Goal: Task Accomplishment & Management: Use online tool/utility

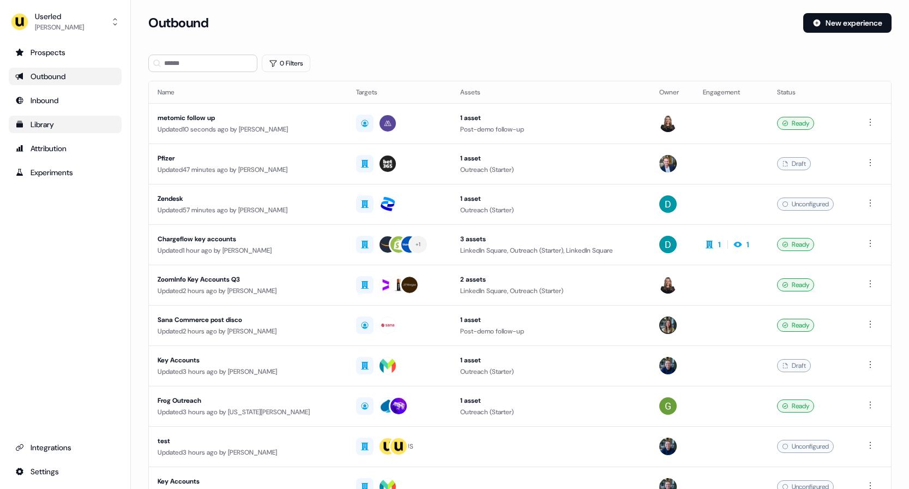
click at [59, 131] on link "Library" at bounding box center [65, 124] width 113 height 17
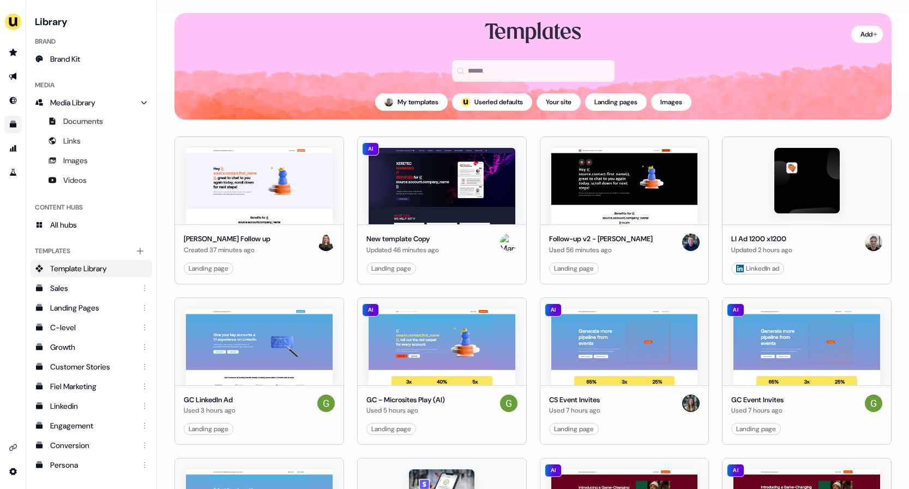
scroll to position [17, 0]
click at [15, 74] on icon "Go to outbound experience" at bounding box center [13, 76] width 8 height 7
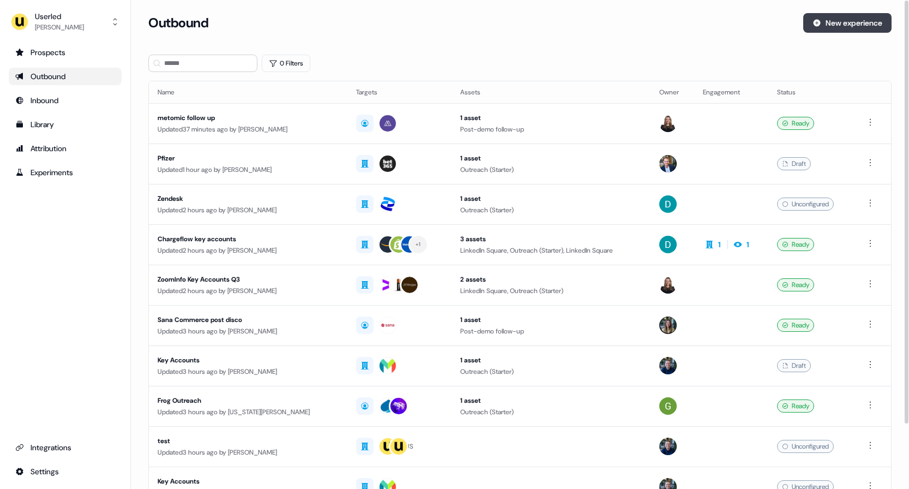
click at [835, 32] on button "New experience" at bounding box center [847, 23] width 88 height 20
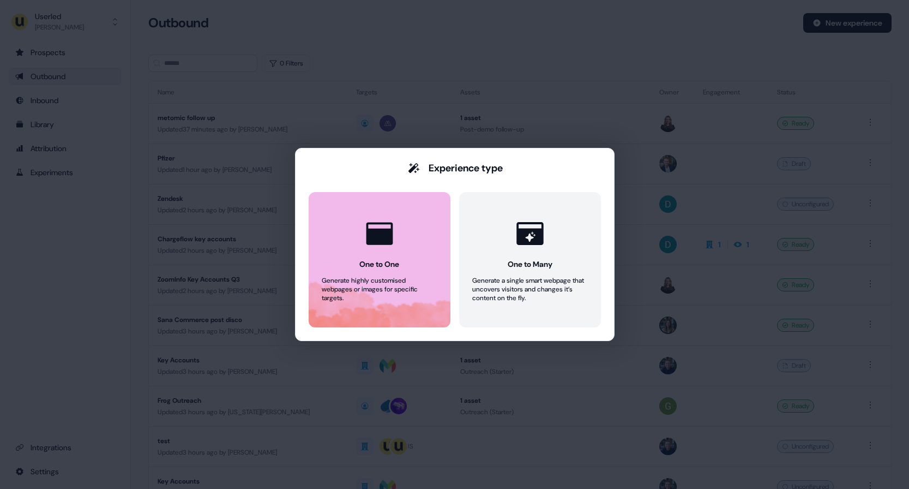
click at [376, 251] on div at bounding box center [379, 233] width 41 height 41
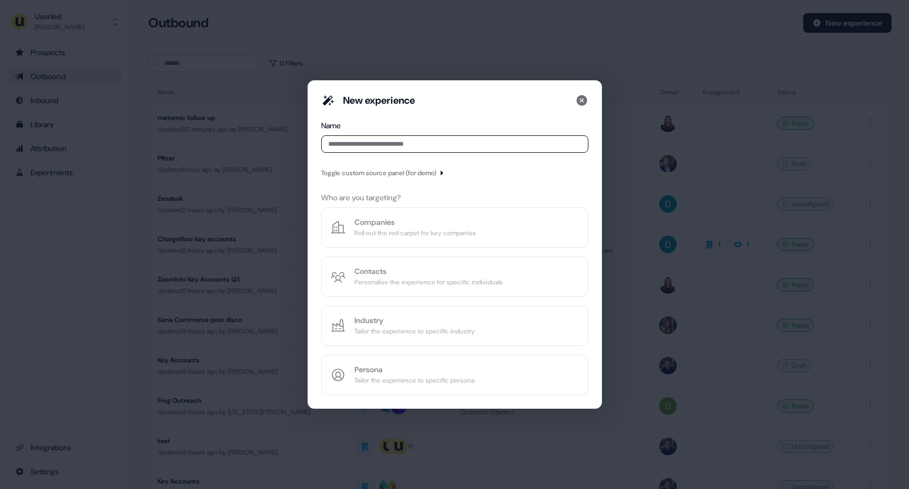
click at [375, 145] on input at bounding box center [454, 143] width 267 height 17
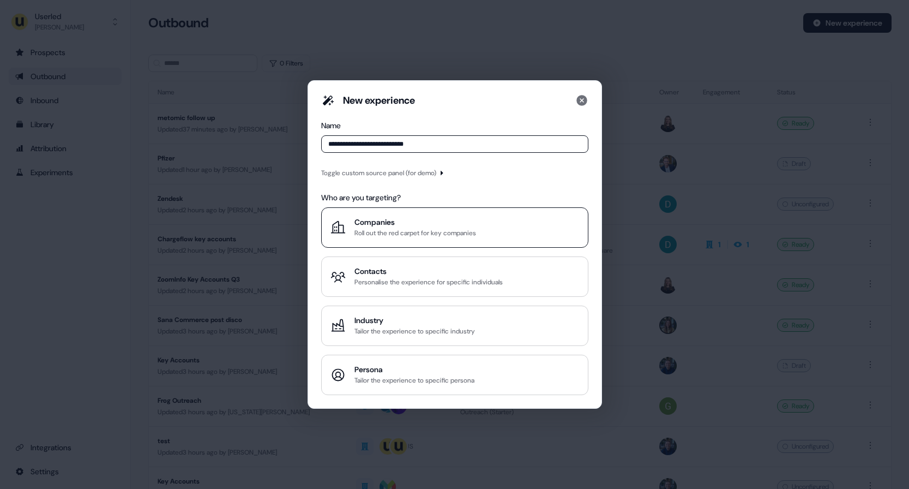
type input "**********"
click at [368, 221] on div "Companies" at bounding box center [415, 222] width 122 height 11
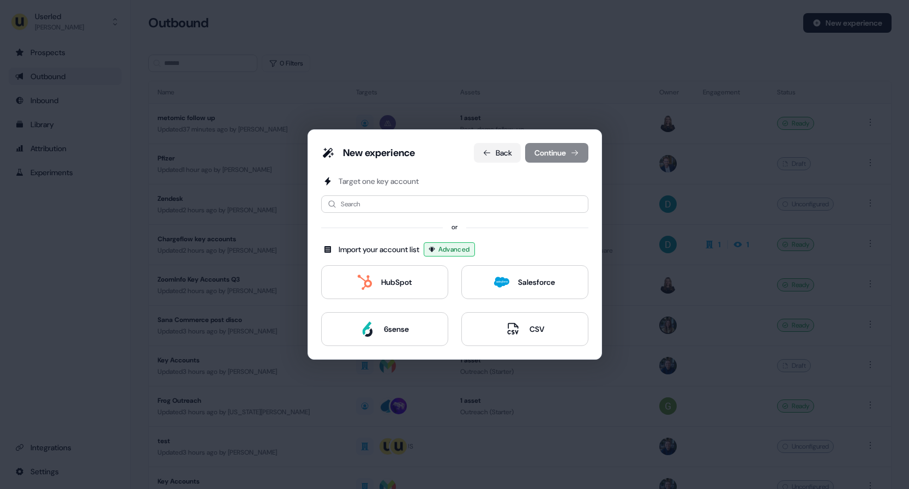
click at [498, 148] on button "Back" at bounding box center [497, 153] width 47 height 20
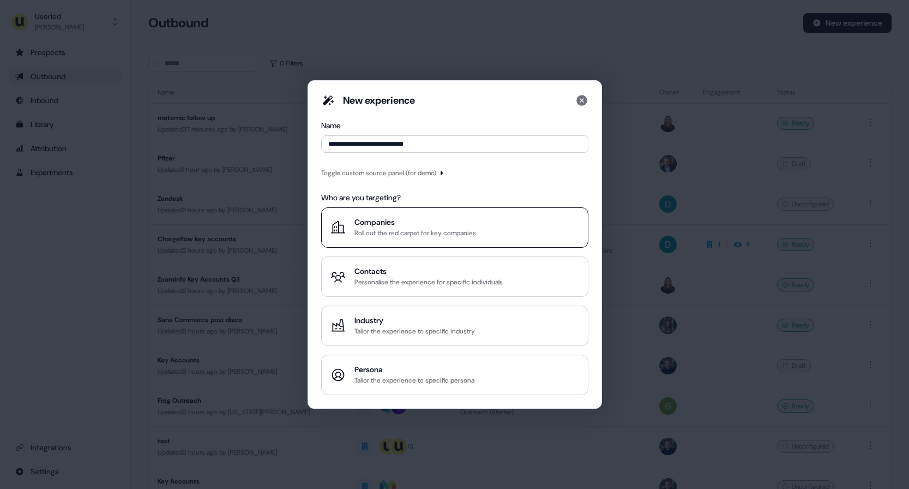
click at [418, 228] on div "Roll out the red carpet for key companies" at bounding box center [415, 232] width 122 height 11
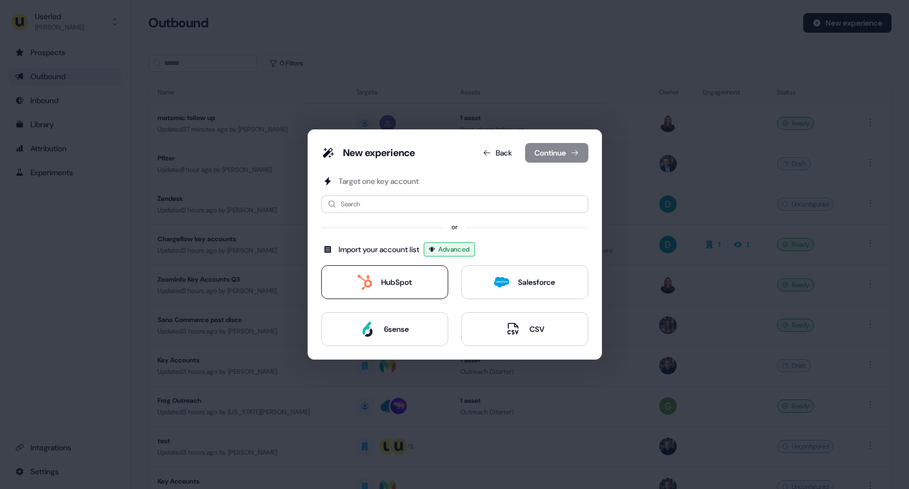
click at [389, 284] on div "HubSpot" at bounding box center [396, 281] width 31 height 11
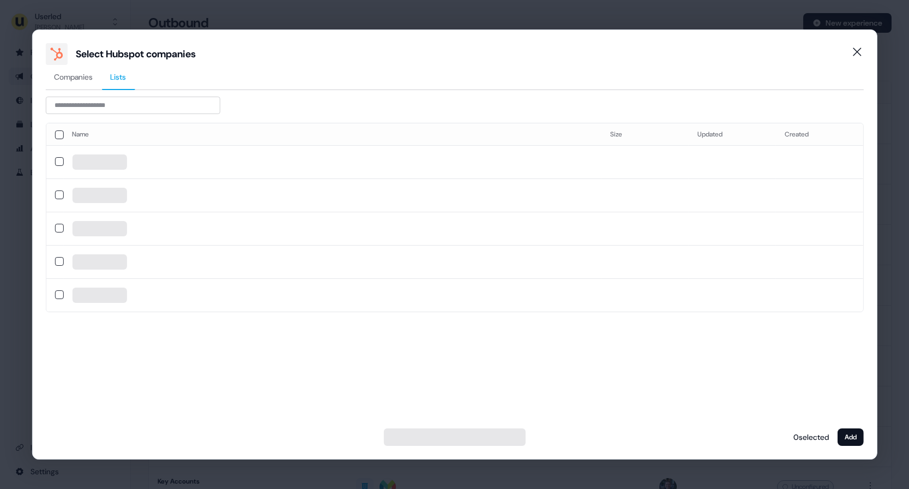
click at [118, 82] on span "Lists" at bounding box center [118, 76] width 16 height 11
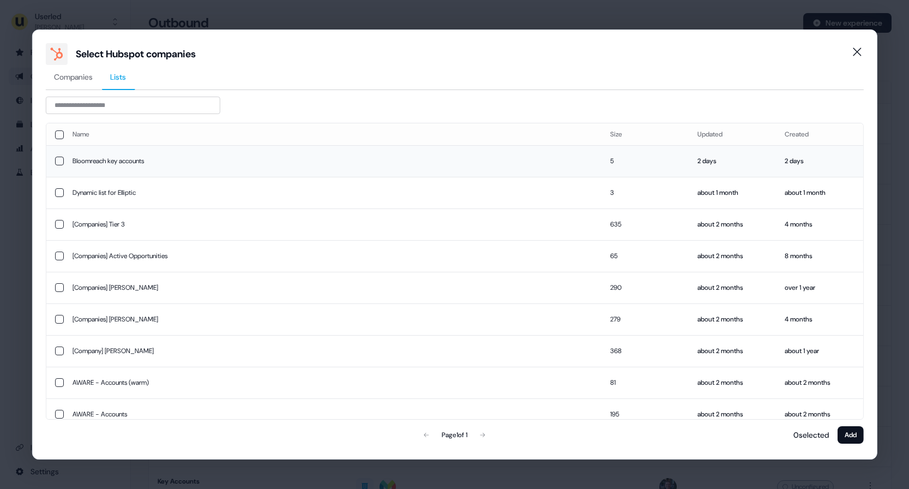
click at [94, 158] on td "Bloomreach key accounts" at bounding box center [332, 161] width 538 height 32
click at [851, 440] on button "Add" at bounding box center [851, 434] width 26 height 17
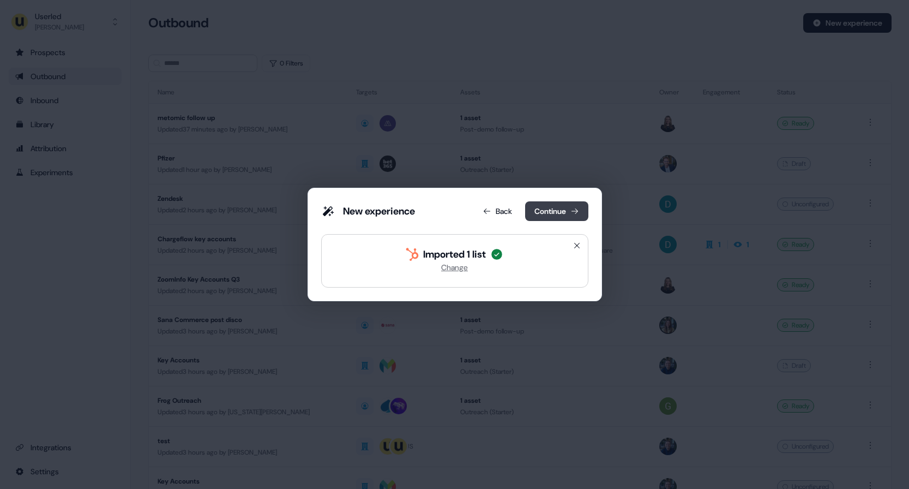
click at [570, 208] on icon at bounding box center [574, 211] width 9 height 9
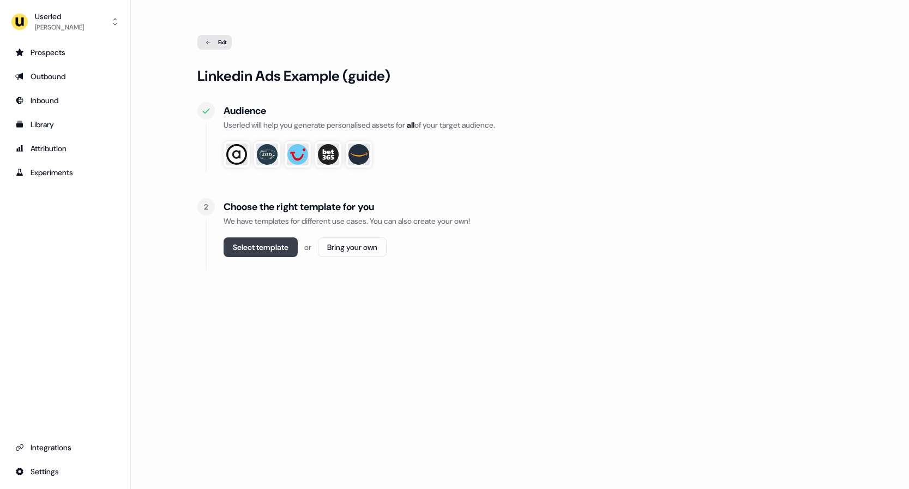
click at [253, 245] on button "Select template" at bounding box center [261, 247] width 74 height 20
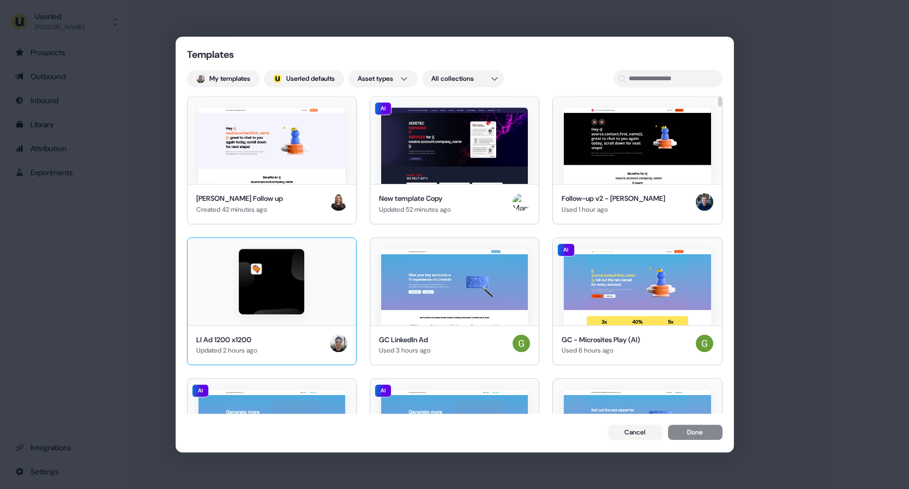
click at [291, 278] on img at bounding box center [271, 281] width 65 height 65
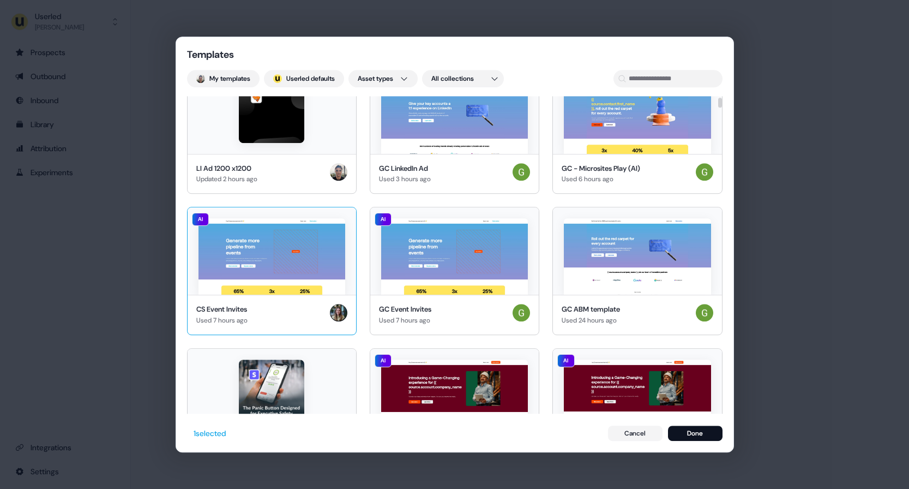
scroll to position [174, 0]
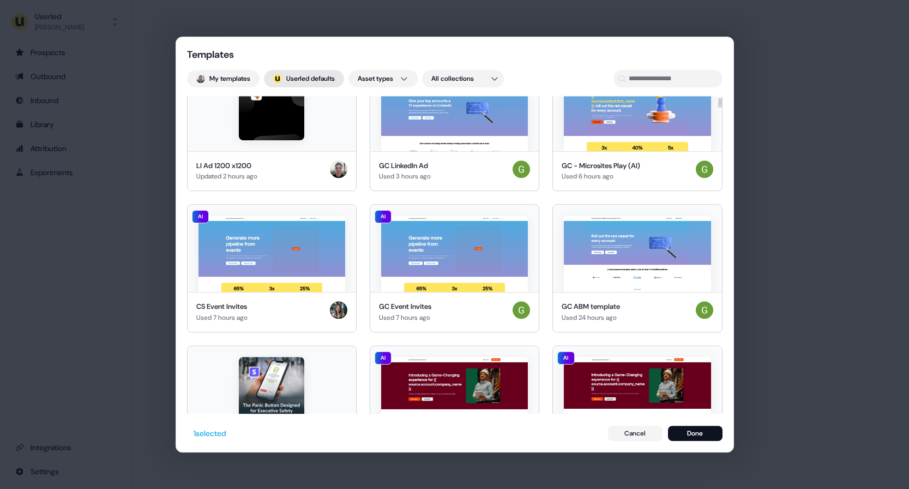
click at [316, 77] on button "; Userled defaults" at bounding box center [304, 78] width 80 height 17
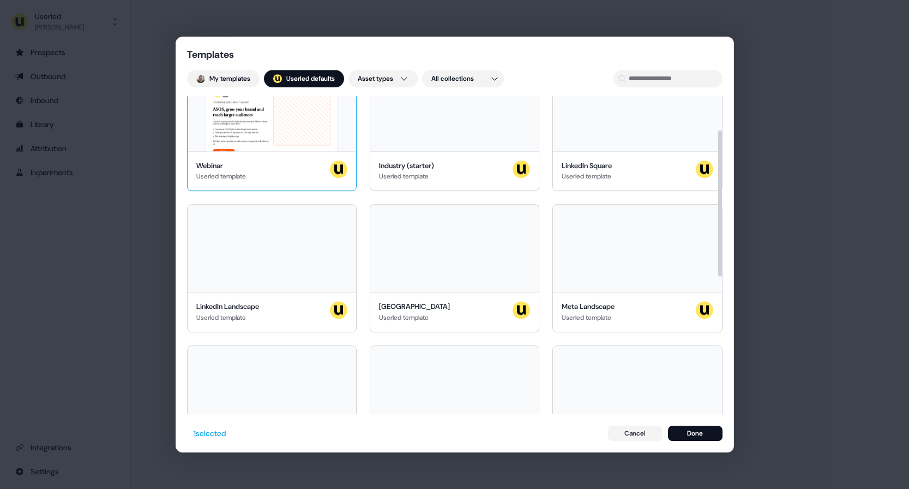
scroll to position [0, 0]
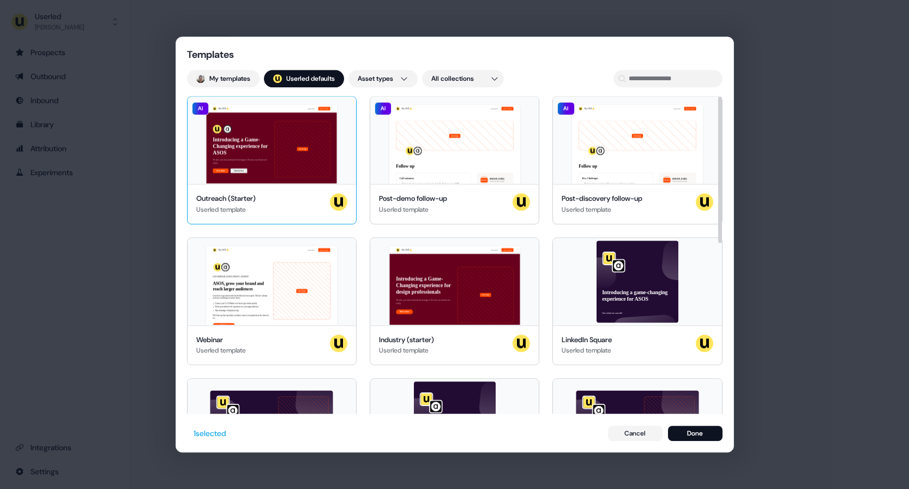
click at [284, 179] on div "Hey ASOS 👋 Learn more Book a demo Introducing a Game-Changing experience for AS…" at bounding box center [272, 140] width 169 height 87
click at [677, 435] on button "Done" at bounding box center [695, 432] width 55 height 15
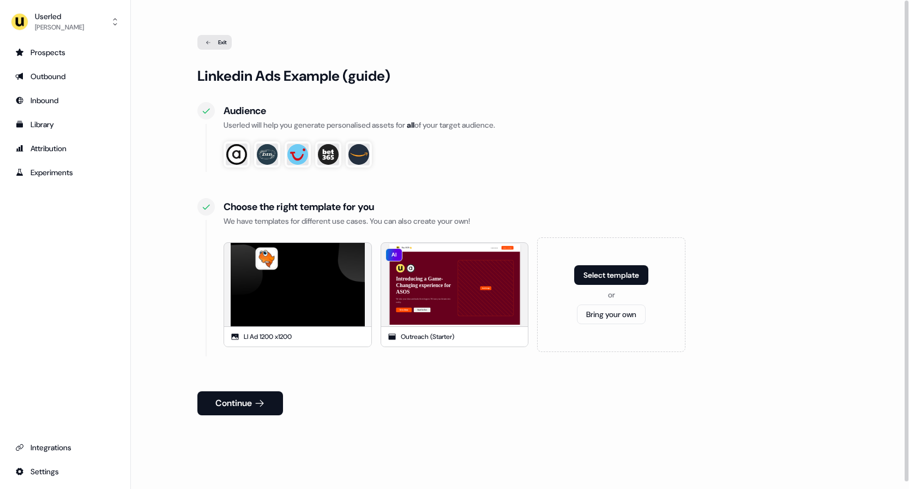
click at [220, 415] on div "Linkedin Ads Example (guide) Audience Userled will help you generate personalis…" at bounding box center [520, 281] width 646 height 429
click at [221, 410] on button "Continue" at bounding box center [240, 403] width 86 height 24
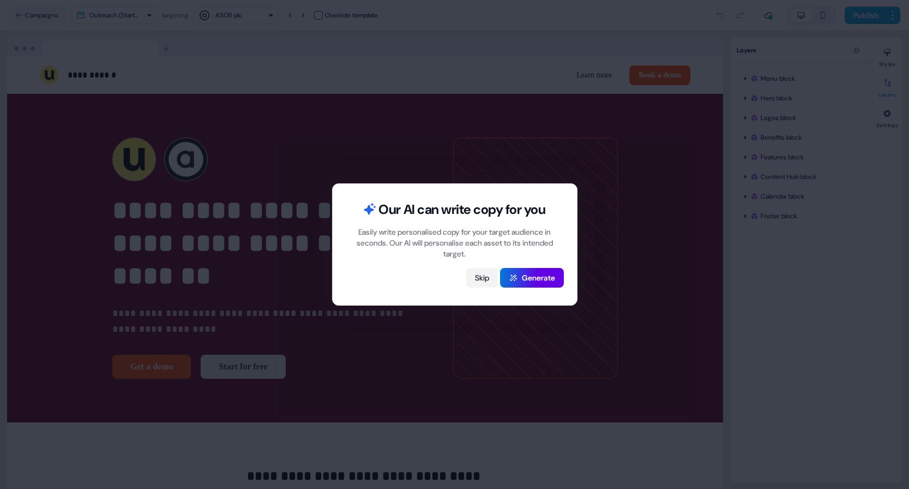
click at [478, 281] on button "Skip" at bounding box center [482, 278] width 32 height 20
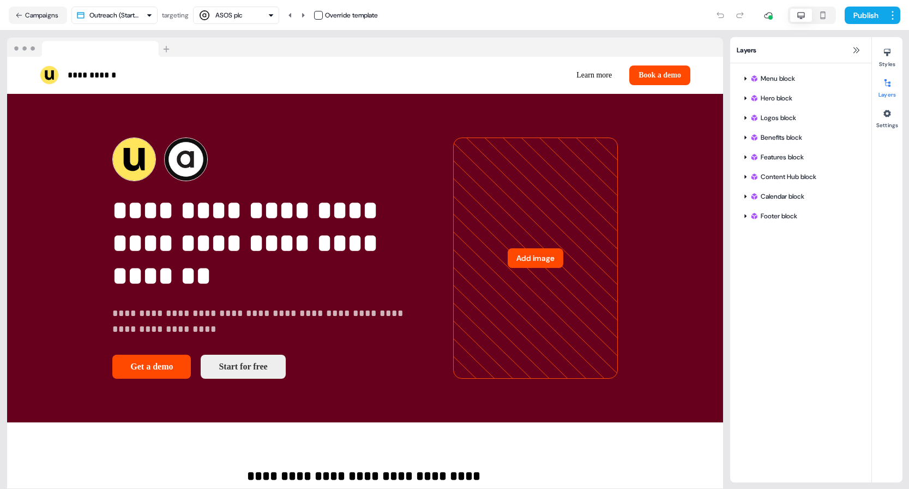
click at [211, 17] on div "button" at bounding box center [204, 15] width 13 height 13
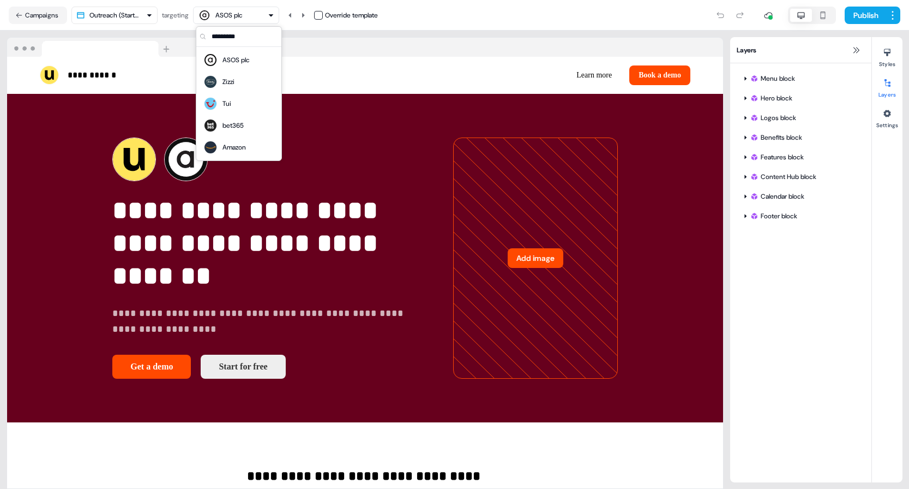
click at [210, 17] on img "button" at bounding box center [204, 15] width 11 height 11
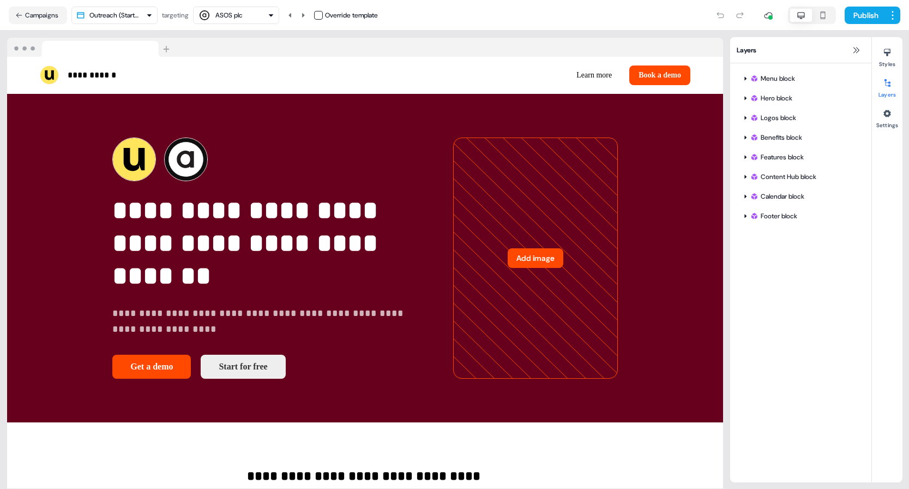
click at [123, 19] on html "**********" at bounding box center [454, 244] width 909 height 489
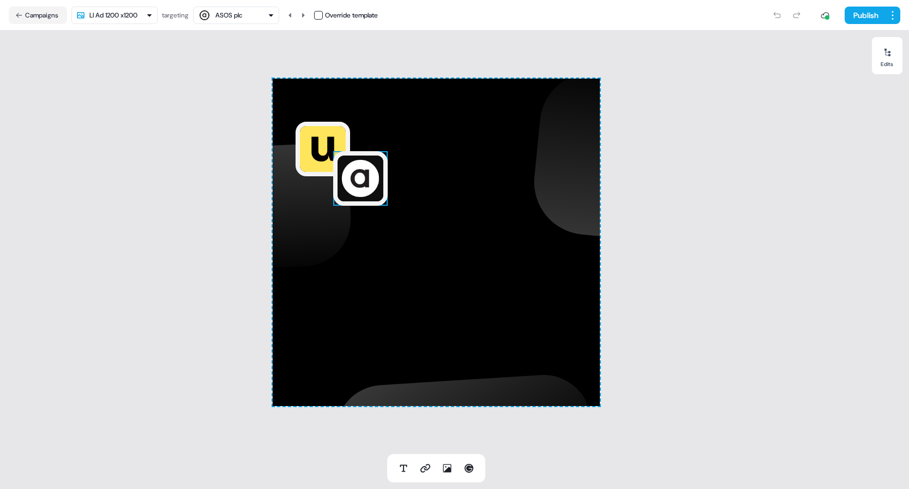
click at [380, 193] on img at bounding box center [360, 178] width 55 height 55
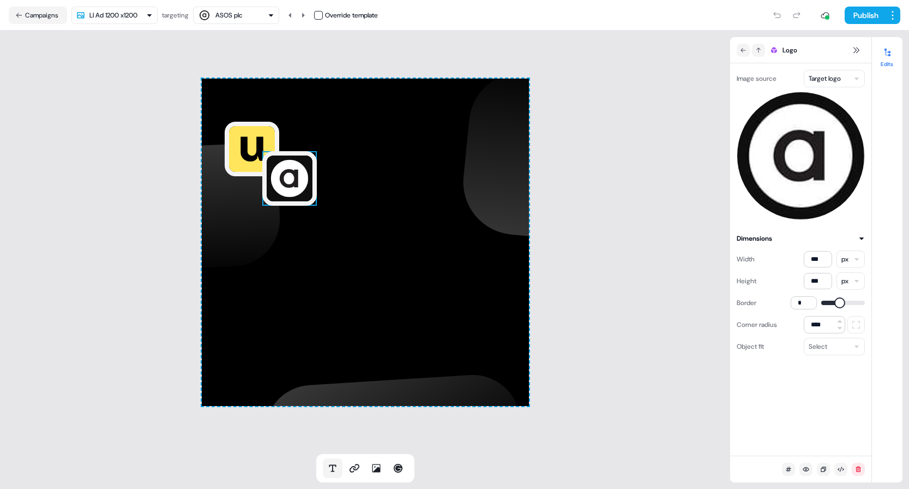
click at [332, 467] on icon at bounding box center [332, 467] width 11 height 11
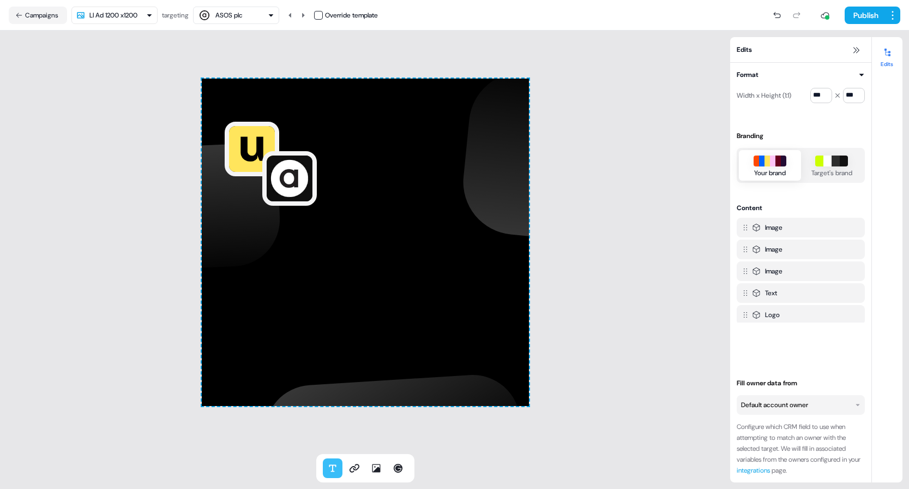
drag, startPoint x: 356, startPoint y: 302, endPoint x: 399, endPoint y: 327, distance: 50.1
click at [399, 327] on div at bounding box center [365, 242] width 327 height 327
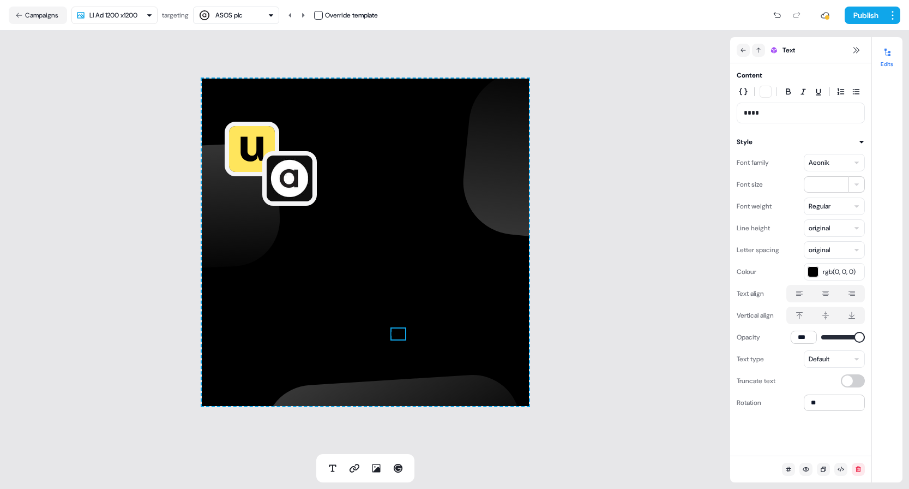
click at [781, 114] on p "****" at bounding box center [801, 112] width 114 height 11
click at [745, 90] on icon "button" at bounding box center [743, 91] width 9 height 7
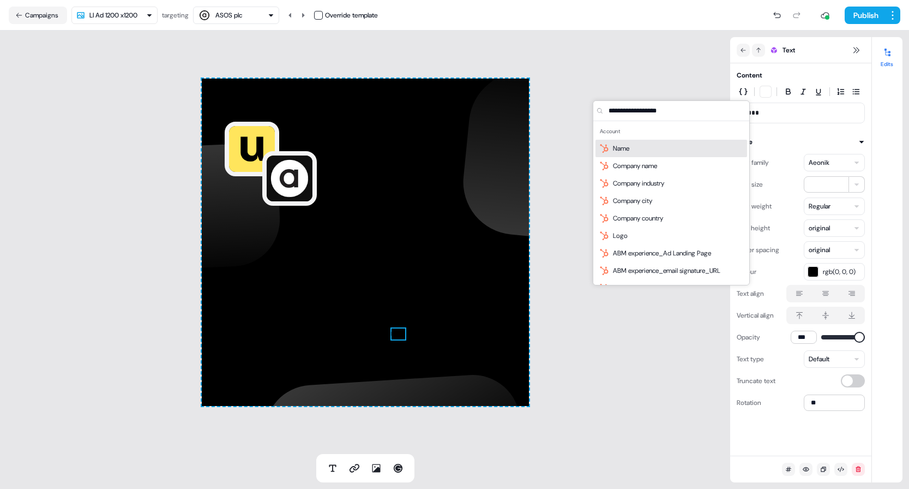
click at [629, 146] on span "Name" at bounding box center [621, 148] width 16 height 11
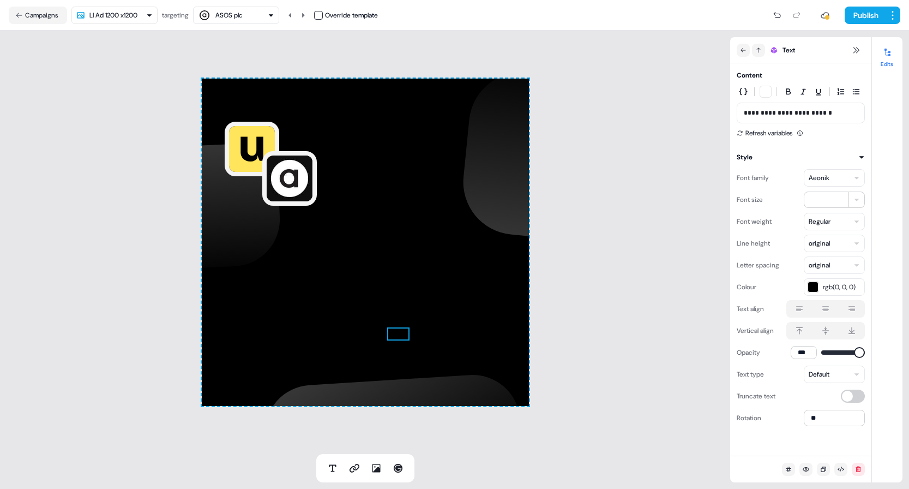
click at [781, 112] on p "**********" at bounding box center [801, 112] width 114 height 11
copy p "**********"
click at [353, 472] on icon at bounding box center [354, 467] width 11 height 11
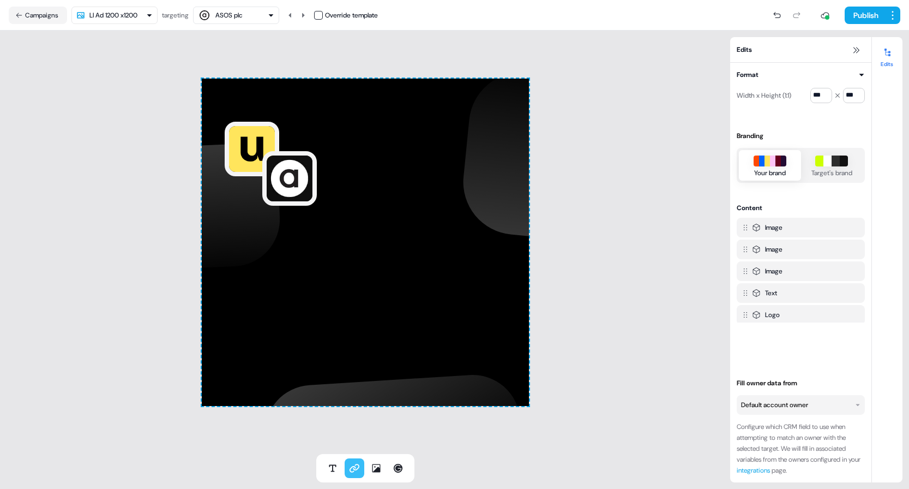
click at [360, 298] on div at bounding box center [365, 242] width 327 height 327
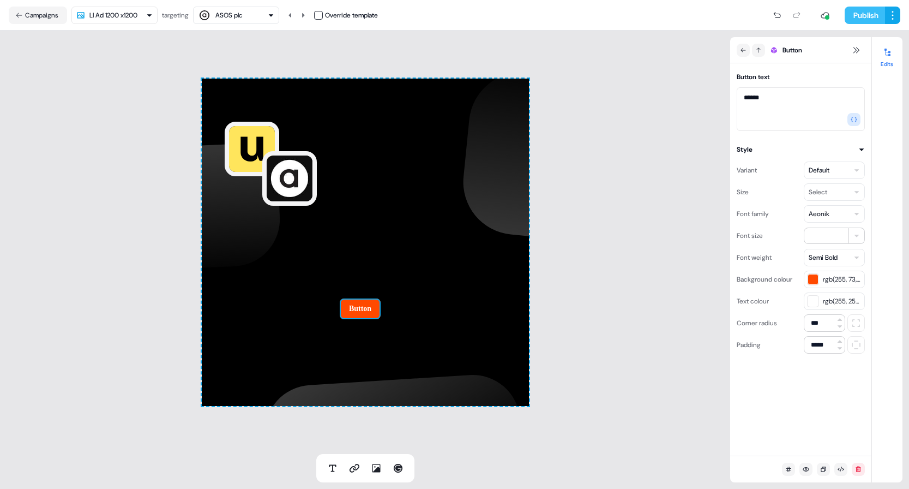
click at [863, 21] on button "Publish" at bounding box center [865, 15] width 40 height 17
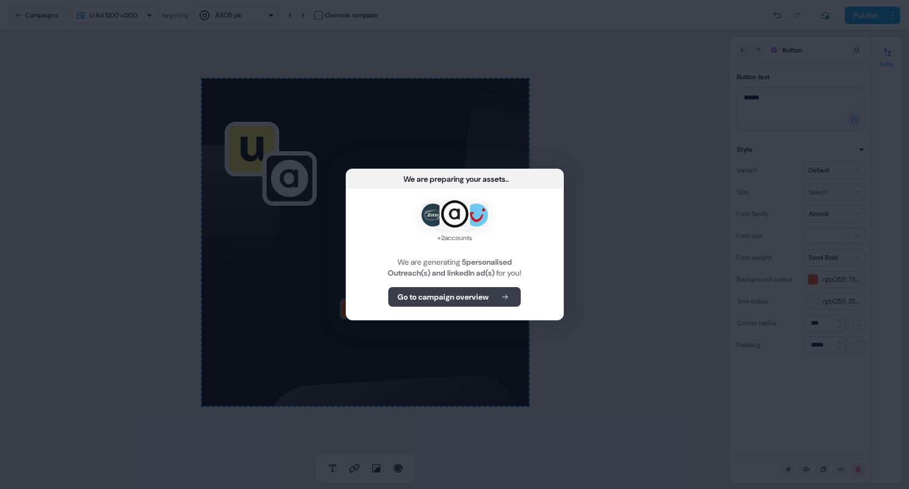
click at [502, 298] on icon at bounding box center [504, 297] width 13 height 8
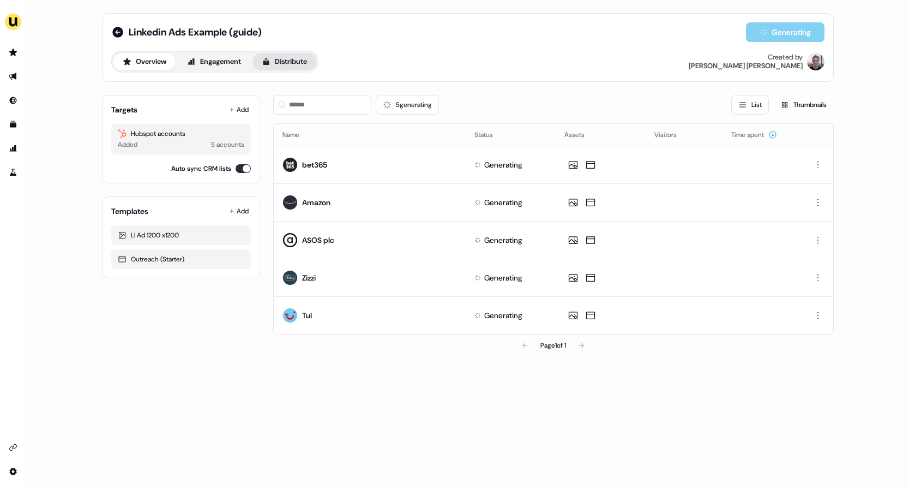
click at [287, 60] on button "Distribute" at bounding box center [284, 61] width 64 height 17
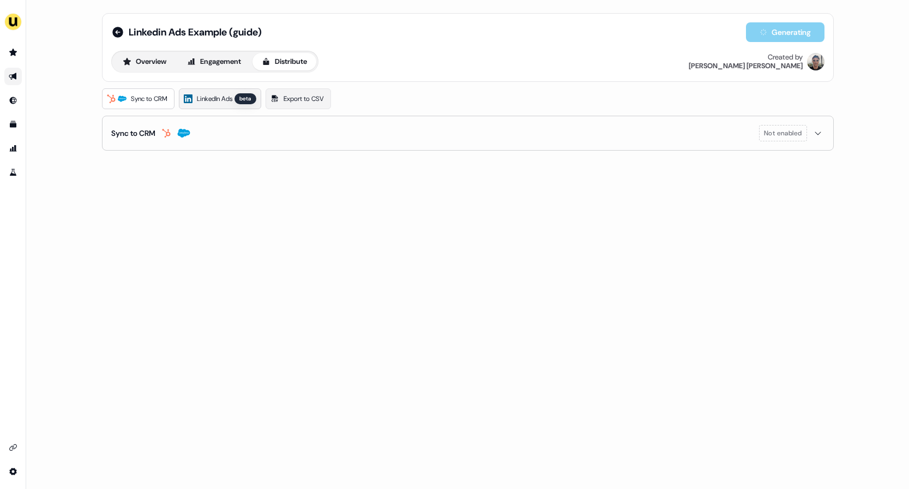
click at [207, 97] on span "LinkedIn Ads" at bounding box center [214, 98] width 35 height 11
click at [152, 61] on button "Overview" at bounding box center [144, 61] width 62 height 17
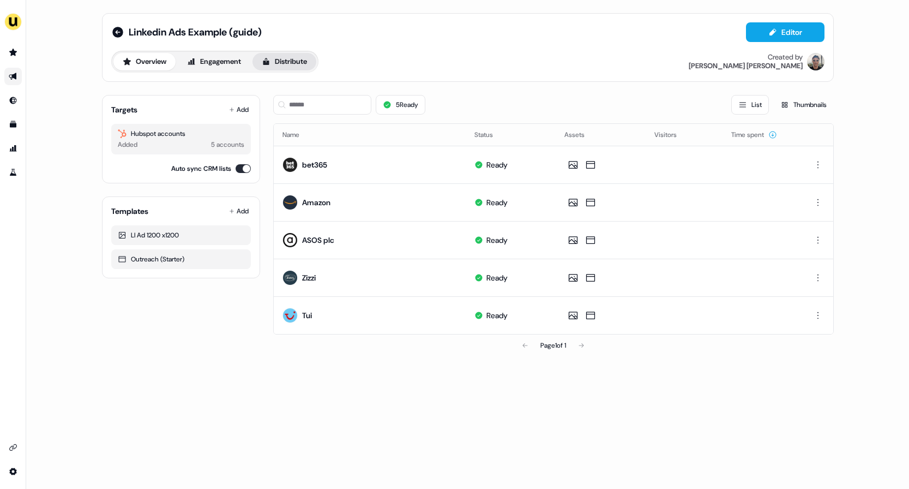
click at [266, 58] on icon at bounding box center [266, 61] width 9 height 9
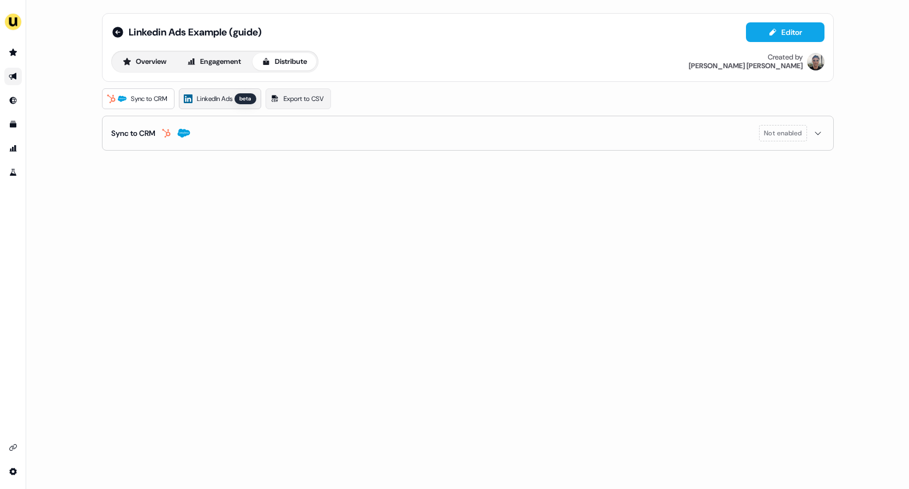
click at [220, 88] on link "LinkedIn Ads beta" at bounding box center [220, 98] width 82 height 21
click at [182, 176] on html "For the best experience switch devices to a bigger screen. Go to [DOMAIN_NAME] …" at bounding box center [454, 244] width 909 height 489
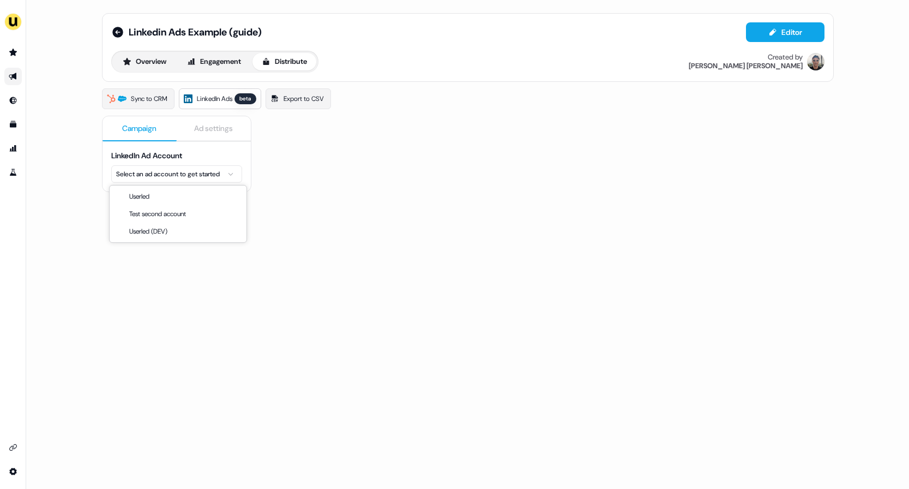
click at [188, 157] on html "For the best experience switch devices to a bigger screen. Go to [DOMAIN_NAME] …" at bounding box center [454, 244] width 909 height 489
click at [112, 268] on div "Campaign Ad settings LinkedIn Ad Account Select an ad account to get started" at bounding box center [176, 353] width 149 height 489
click at [14, 24] on img "side nav menu" at bounding box center [12, 21] width 17 height 17
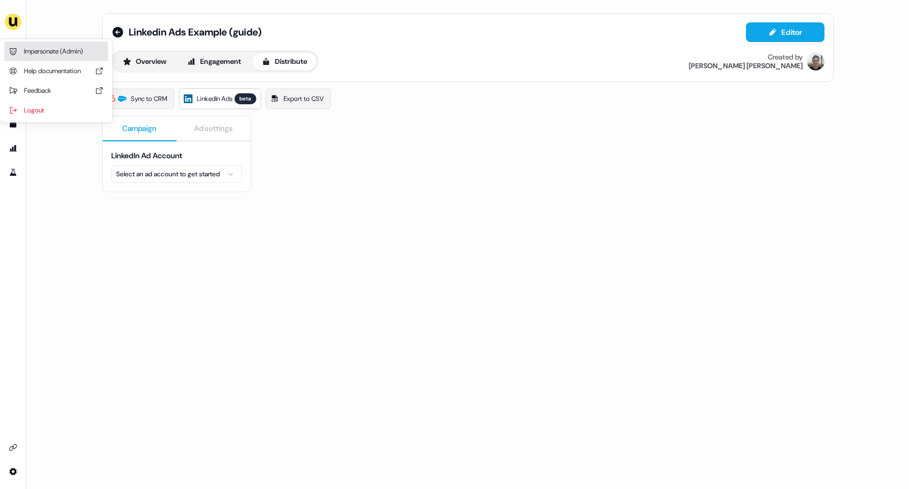
click at [32, 49] on div "Impersonate (Admin)" at bounding box center [56, 51] width 104 height 20
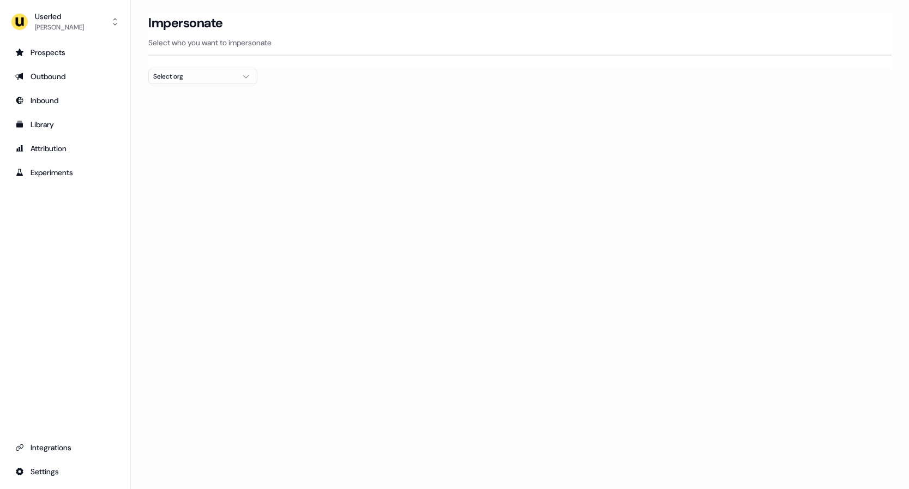
click at [201, 69] on button "Select org" at bounding box center [202, 76] width 109 height 15
type input "*"
click at [375, 83] on section "Loading... Impersonate Select who you want to impersonate Select org" at bounding box center [520, 68] width 778 height 110
